Goal: Task Accomplishment & Management: Manage account settings

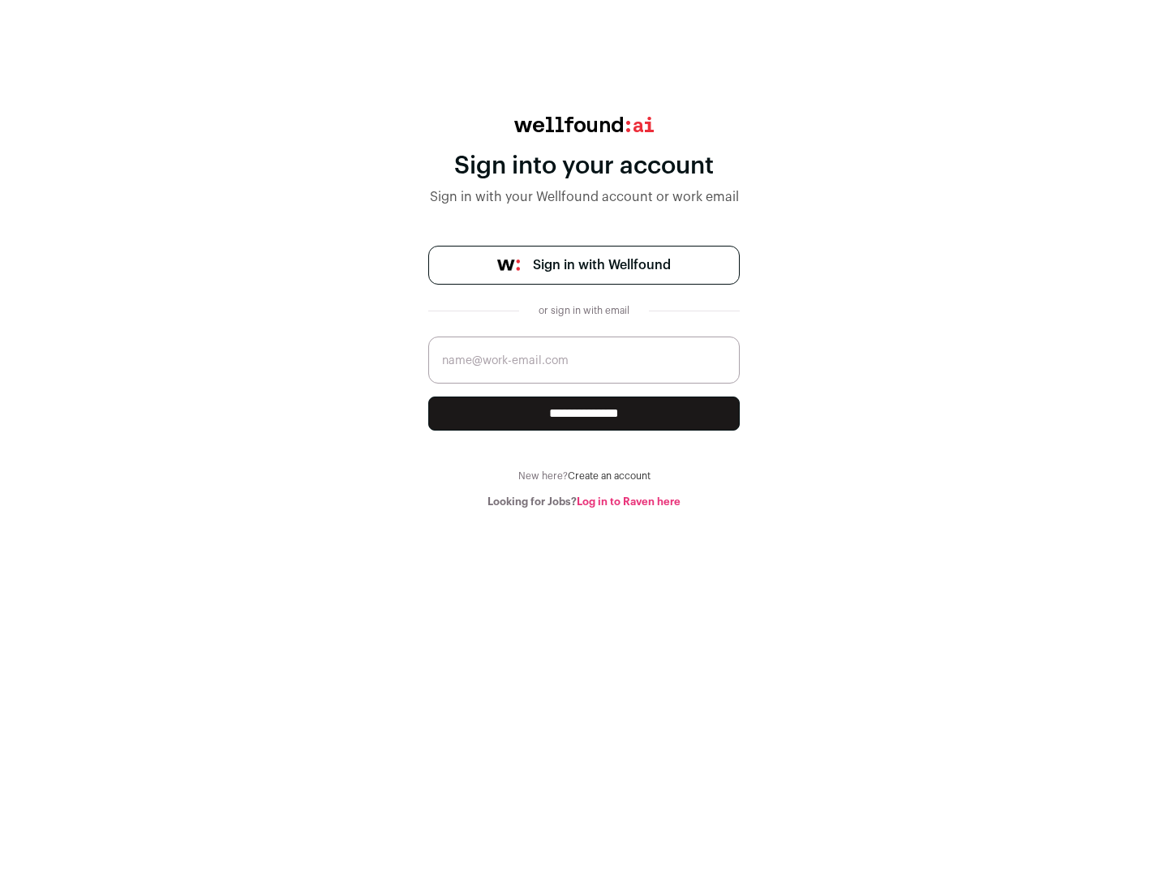
click at [601, 265] on span "Sign in with Wellfound" at bounding box center [602, 264] width 138 height 19
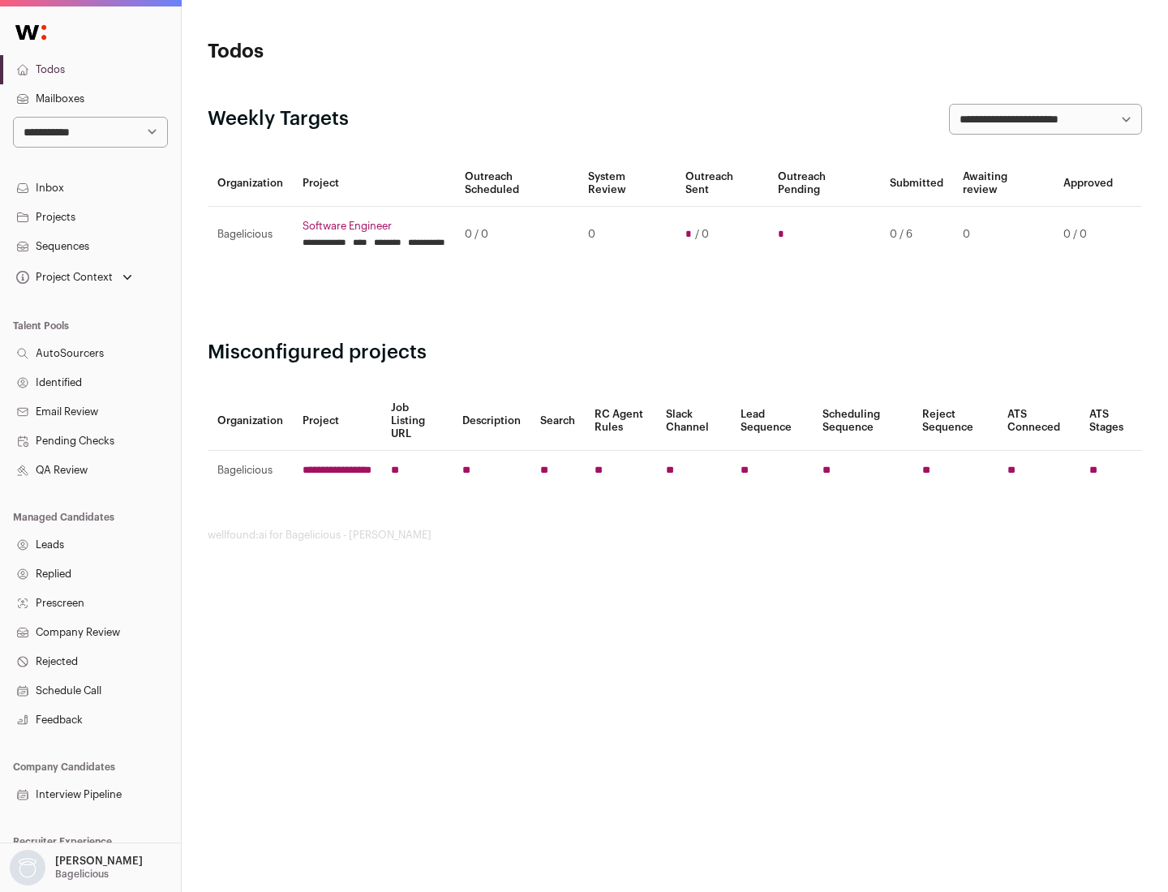
click at [90, 217] on link "Projects" at bounding box center [90, 217] width 181 height 29
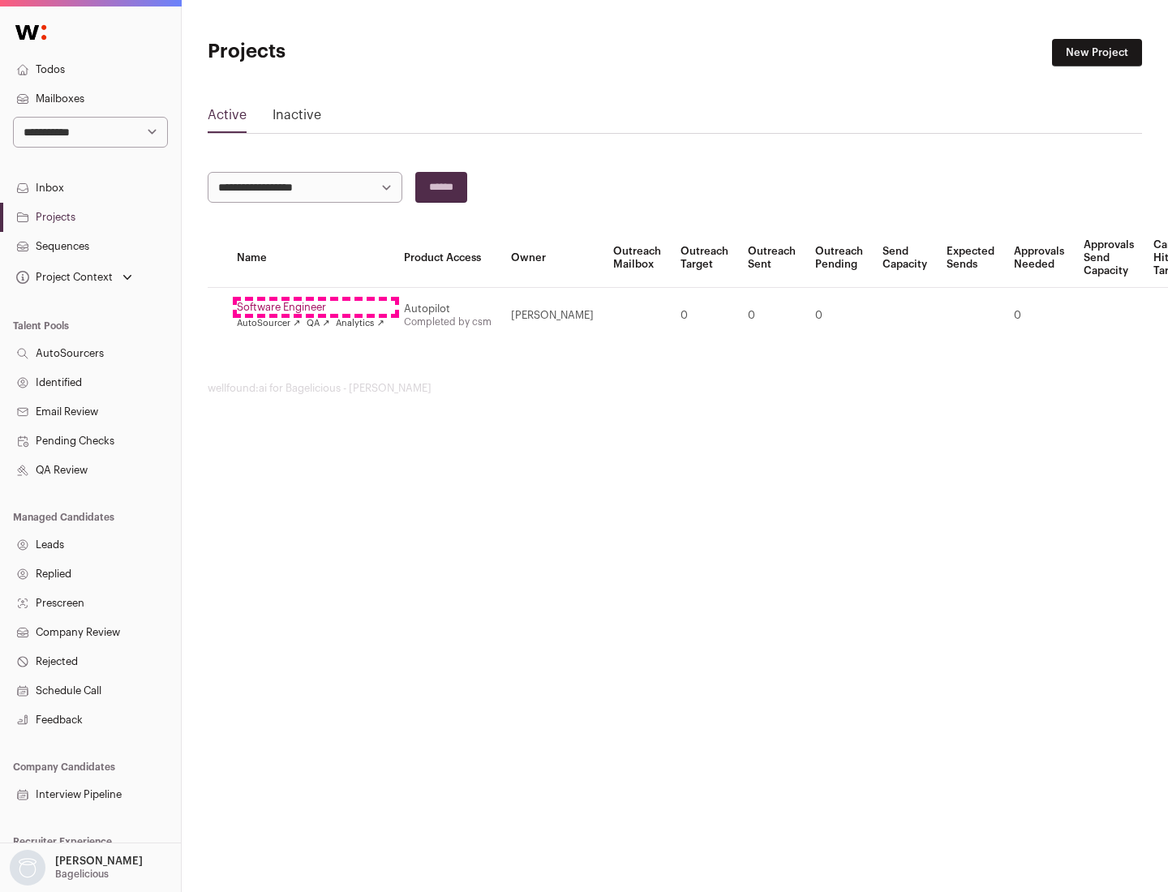
click at [315, 307] on link "Software Engineer" at bounding box center [311, 307] width 148 height 13
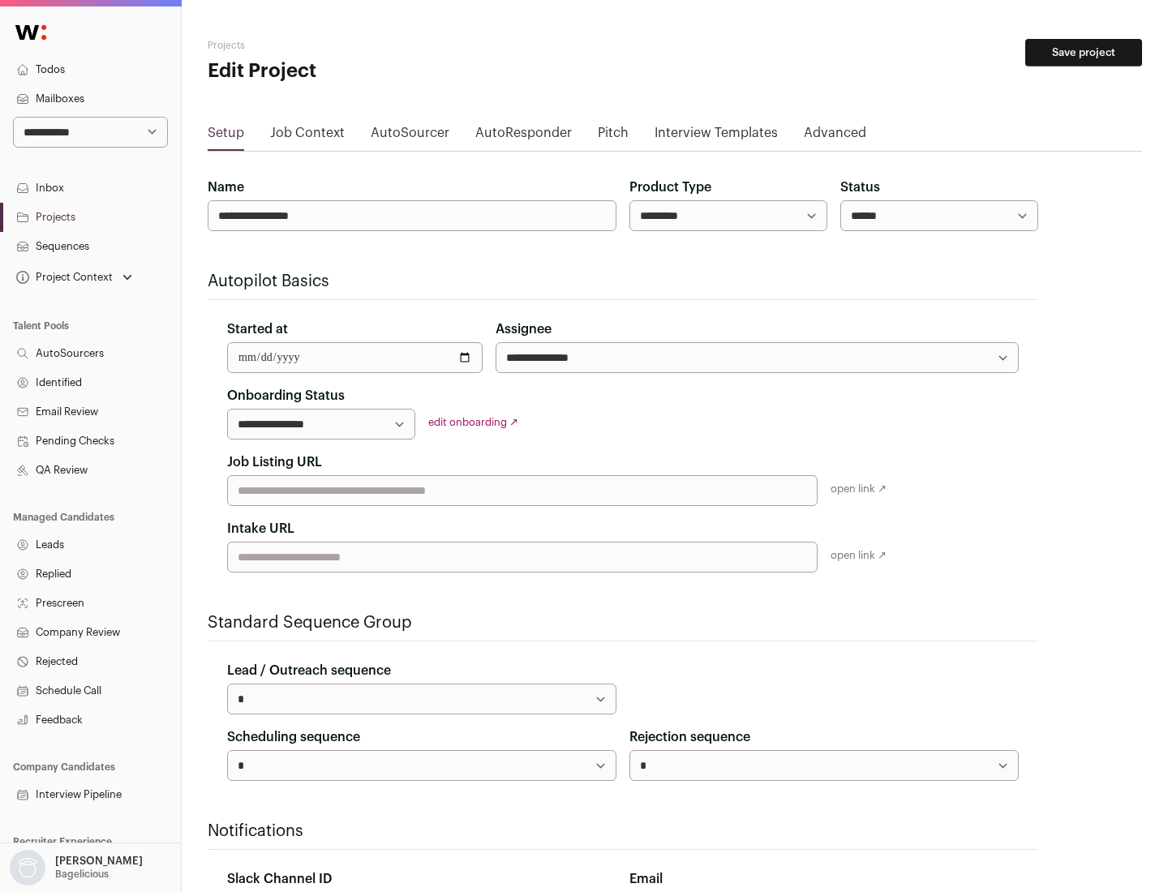
click at [1084, 53] on button "Save project" at bounding box center [1083, 53] width 117 height 28
